Goal: Task Accomplishment & Management: Complete application form

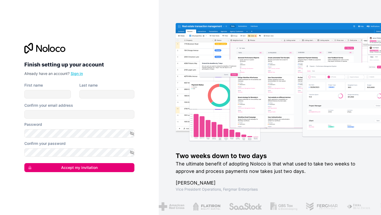
click at [75, 71] on link "Sign in" at bounding box center [77, 73] width 12 height 4
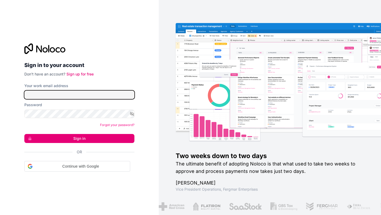
click at [67, 92] on input "Your work email address" at bounding box center [79, 94] width 110 height 8
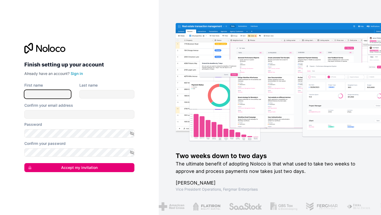
click at [55, 91] on input "First name" at bounding box center [47, 94] width 47 height 8
click at [75, 71] on link "Sign in" at bounding box center [77, 73] width 12 height 4
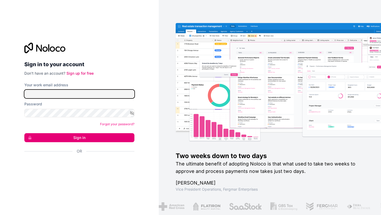
click at [73, 94] on input "Your work email address" at bounding box center [79, 94] width 110 height 8
type input "**********"
